Goal: Task Accomplishment & Management: Use online tool/utility

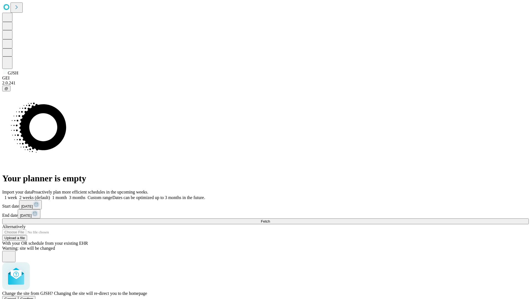
click at [33, 296] on span "Confirm" at bounding box center [26, 298] width 13 height 4
click at [50, 195] on label "2 weeks (default)" at bounding box center [33, 197] width 33 height 5
click at [270, 219] on span "Fetch" at bounding box center [265, 221] width 9 height 4
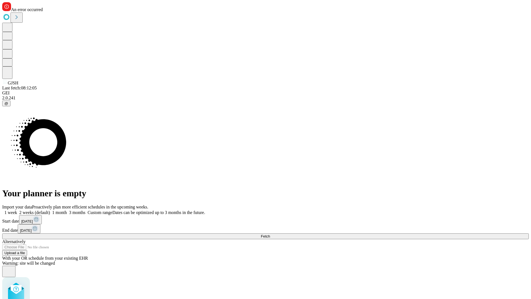
click at [50, 210] on label "2 weeks (default)" at bounding box center [33, 212] width 33 height 5
click at [270, 234] on span "Fetch" at bounding box center [265, 236] width 9 height 4
click at [50, 210] on label "2 weeks (default)" at bounding box center [33, 212] width 33 height 5
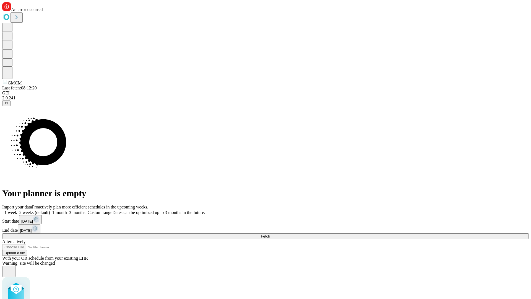
click at [270, 234] on span "Fetch" at bounding box center [265, 236] width 9 height 4
click at [50, 210] on label "2 weeks (default)" at bounding box center [33, 212] width 33 height 5
click at [270, 234] on span "Fetch" at bounding box center [265, 236] width 9 height 4
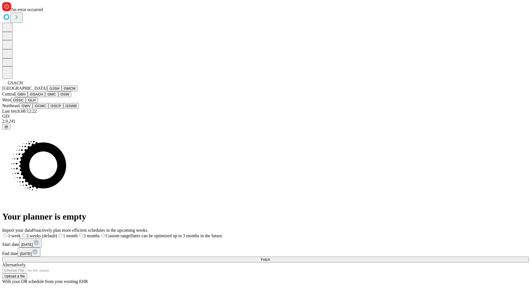
click at [45, 97] on button "GMC" at bounding box center [51, 94] width 13 height 6
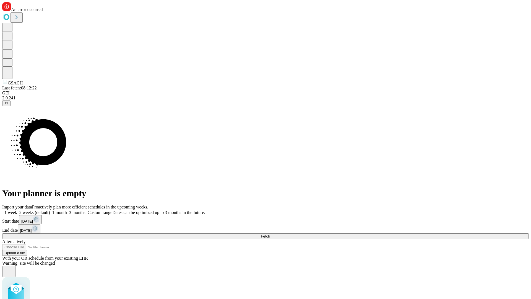
click at [50, 210] on label "2 weeks (default)" at bounding box center [33, 212] width 33 height 5
click at [270, 234] on span "Fetch" at bounding box center [265, 236] width 9 height 4
click at [50, 210] on label "2 weeks (default)" at bounding box center [33, 212] width 33 height 5
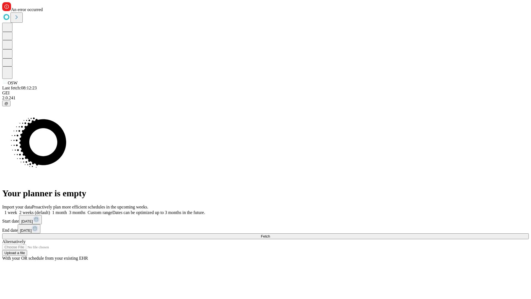
click at [270, 234] on span "Fetch" at bounding box center [265, 236] width 9 height 4
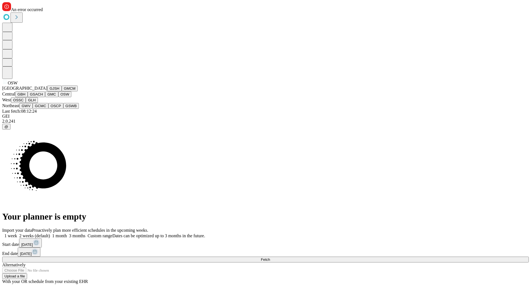
click at [26, 103] on button "OSSC" at bounding box center [18, 100] width 15 height 6
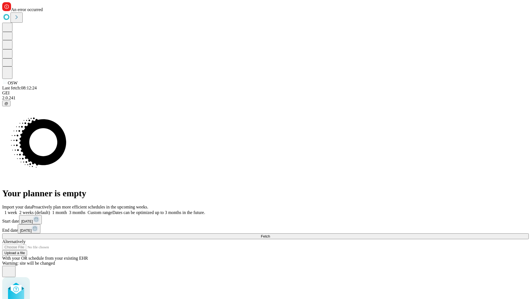
click at [50, 210] on label "2 weeks (default)" at bounding box center [33, 212] width 33 height 5
click at [270, 234] on span "Fetch" at bounding box center [265, 236] width 9 height 4
click at [50, 210] on label "2 weeks (default)" at bounding box center [33, 212] width 33 height 5
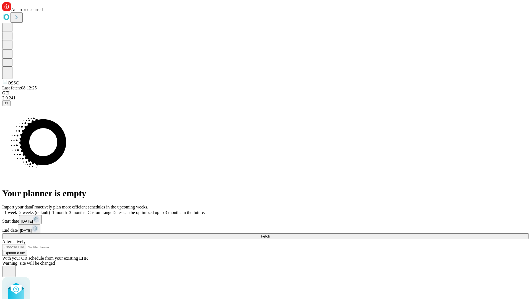
click at [270, 234] on span "Fetch" at bounding box center [265, 236] width 9 height 4
click at [50, 210] on label "2 weeks (default)" at bounding box center [33, 212] width 33 height 5
click at [270, 234] on span "Fetch" at bounding box center [265, 236] width 9 height 4
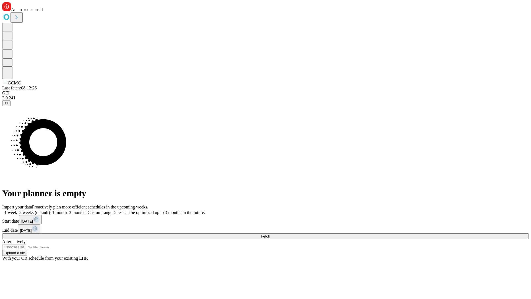
click at [50, 210] on label "2 weeks (default)" at bounding box center [33, 212] width 33 height 5
click at [270, 234] on span "Fetch" at bounding box center [265, 236] width 9 height 4
